Goal: Download file/media

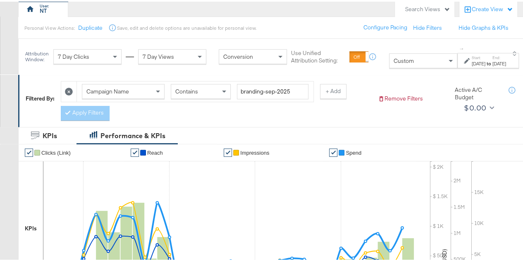
scroll to position [61, 0]
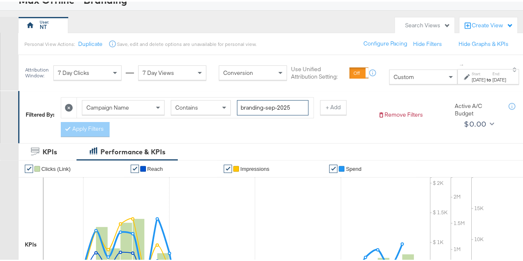
click at [271, 105] on input "branding-sep-2025" at bounding box center [273, 105] width 72 height 15
type input "branding-OCT-2025"
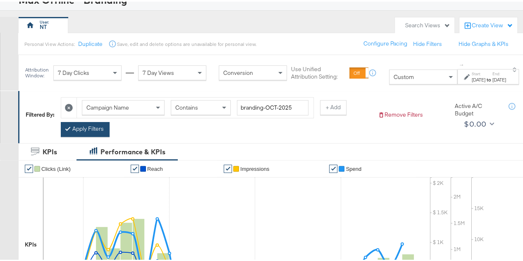
click at [83, 127] on button "Apply Filters" at bounding box center [85, 127] width 49 height 15
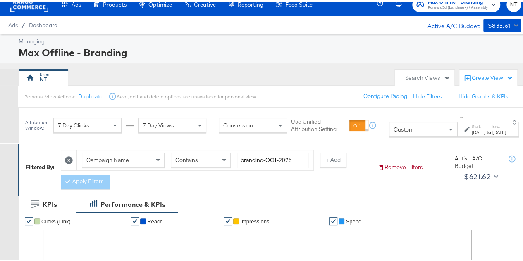
scroll to position [3, 0]
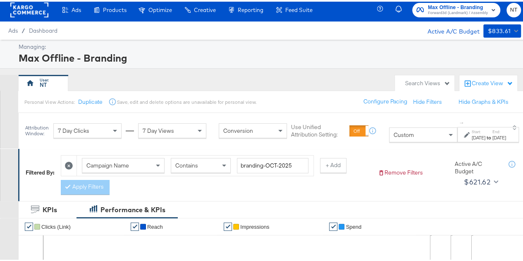
click at [492, 136] on div "[DATE]" at bounding box center [499, 136] width 14 height 7
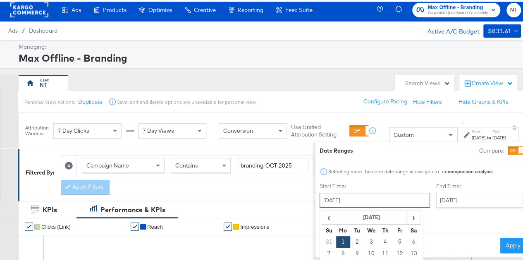
click at [354, 198] on input "[DATE]" at bounding box center [374, 198] width 110 height 15
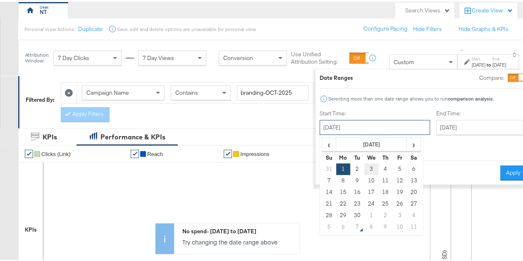
scroll to position [85, 0]
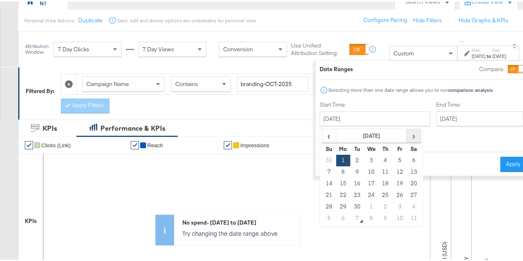
click at [407, 134] on span "›" at bounding box center [413, 134] width 13 height 12
click at [364, 158] on td "1" at bounding box center [371, 159] width 14 height 12
type input "[DATE]"
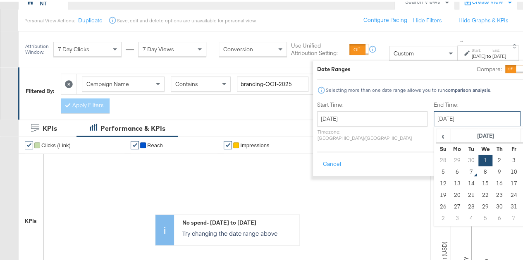
click at [434, 120] on input "[DATE]" at bounding box center [477, 117] width 87 height 15
click at [450, 169] on td "6" at bounding box center [457, 170] width 14 height 12
type input "[DATE]"
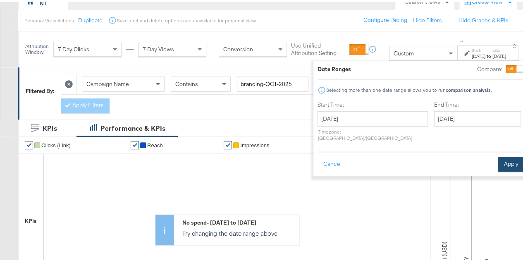
click at [498, 158] on button "Apply" at bounding box center [511, 162] width 26 height 15
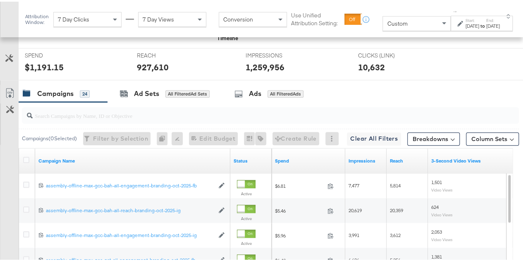
scroll to position [335, 0]
click at [26, 158] on icon at bounding box center [26, 159] width 6 height 6
click at [0, 0] on input "checkbox" at bounding box center [0, 0] width 0 height 0
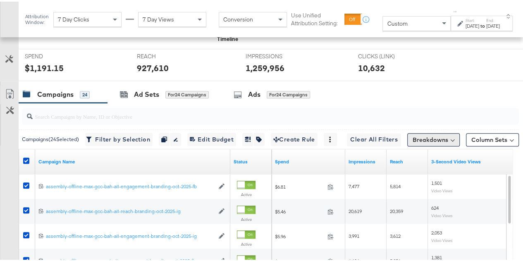
click at [443, 131] on button "Breakdowns" at bounding box center [433, 137] width 52 height 13
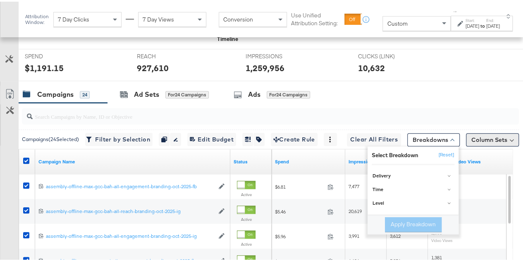
click at [498, 131] on button "Column Sets" at bounding box center [492, 137] width 53 height 13
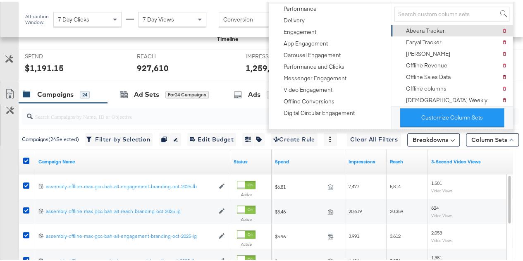
click at [440, 23] on div "Abeera Tracker" at bounding box center [420, 29] width 49 height 12
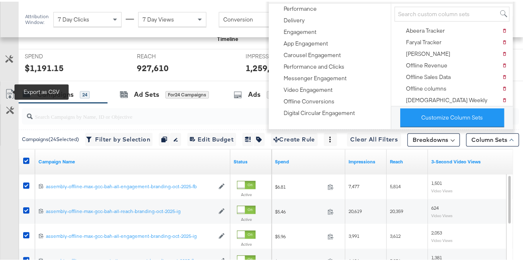
click at [11, 88] on icon at bounding box center [10, 92] width 10 height 10
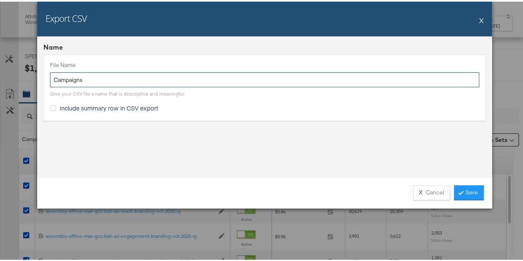
click at [86, 79] on input "Campaigns" at bounding box center [264, 78] width 429 height 15
type input "BRANDING-OCT-2025"
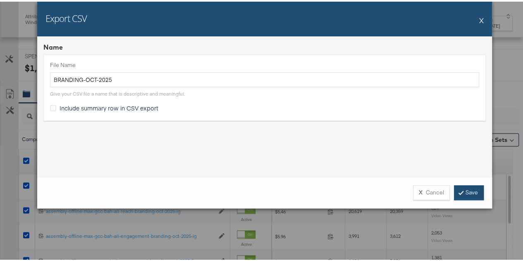
click at [460, 189] on link "Save" at bounding box center [469, 191] width 30 height 15
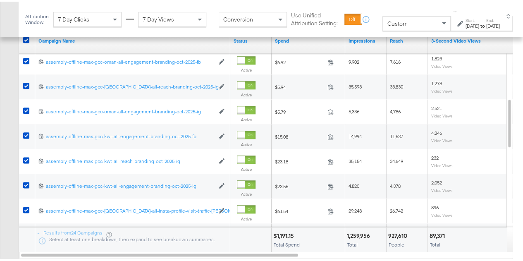
scroll to position [456, 0]
